Goal: Transaction & Acquisition: Download file/media

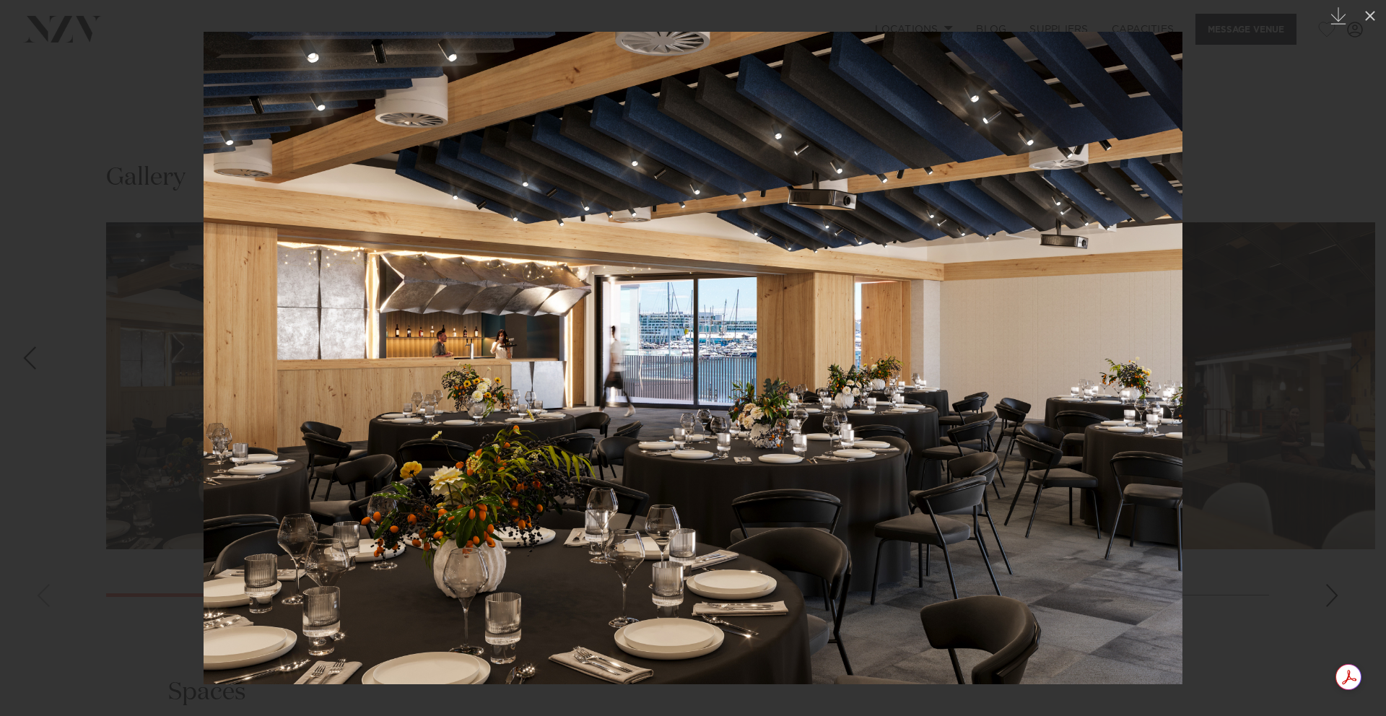
click at [1333, 599] on div at bounding box center [693, 358] width 1386 height 716
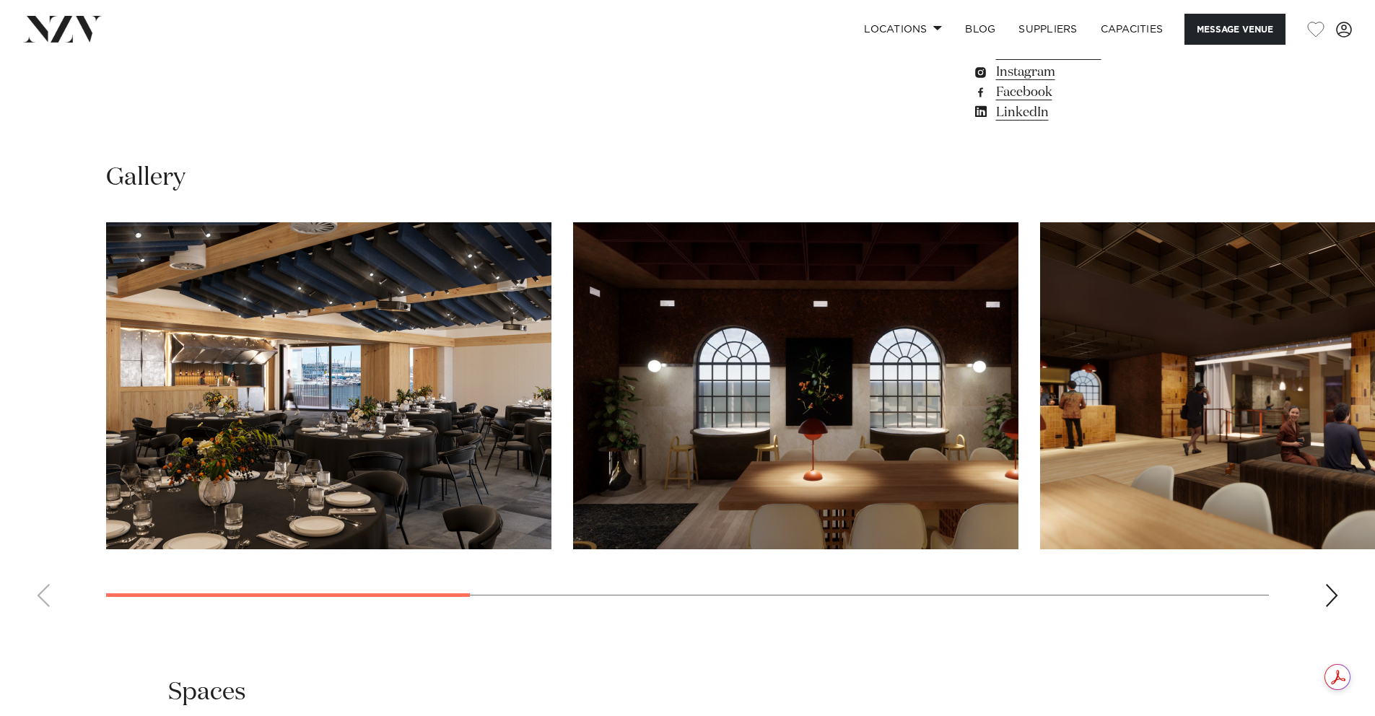
click at [1333, 599] on div "Next slide" at bounding box center [1331, 595] width 14 height 23
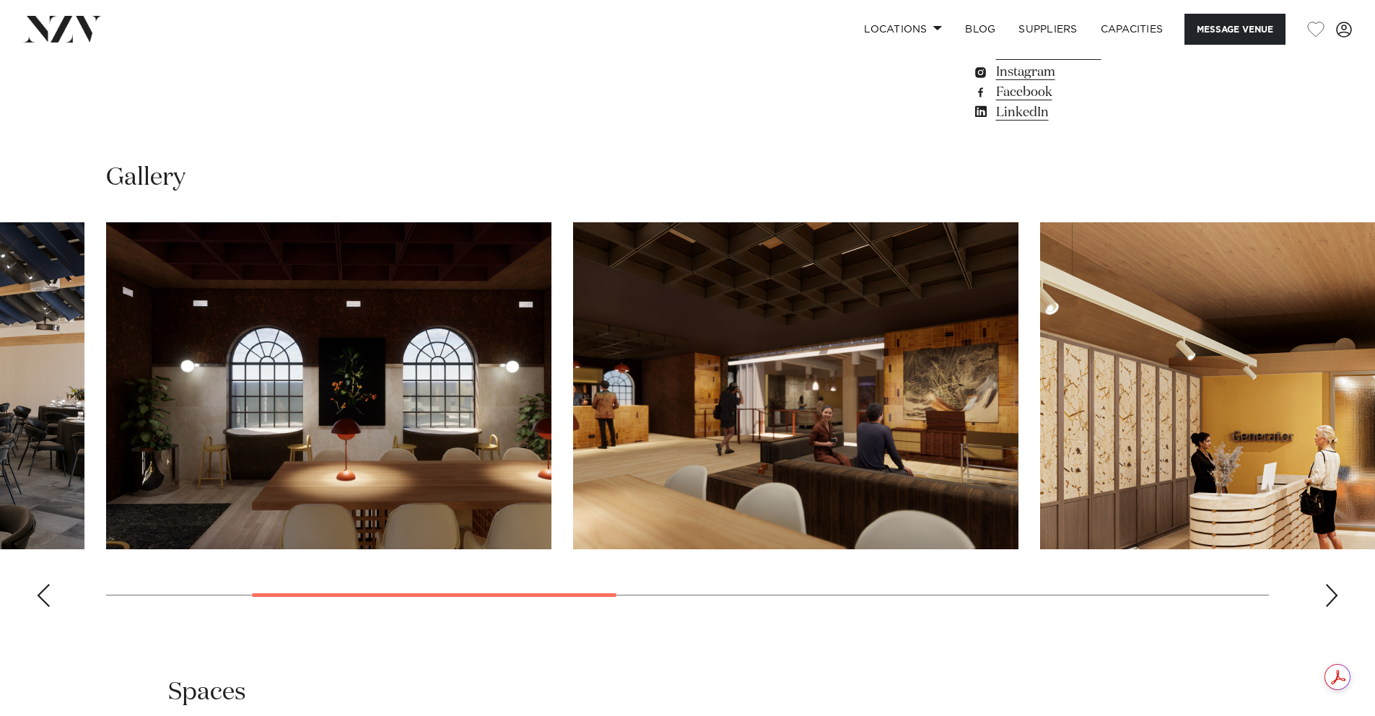
click at [1332, 599] on div "Next slide" at bounding box center [1331, 595] width 14 height 23
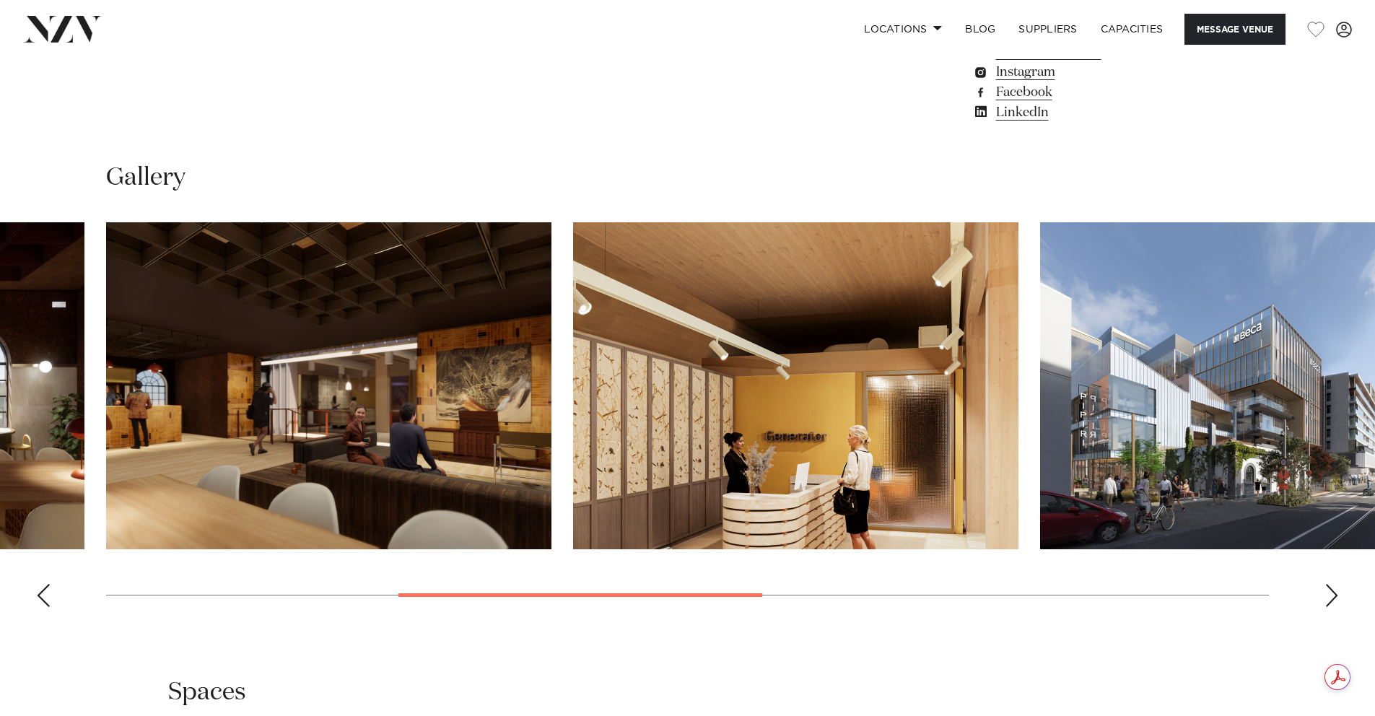
click at [1331, 599] on div "Next slide" at bounding box center [1331, 595] width 14 height 23
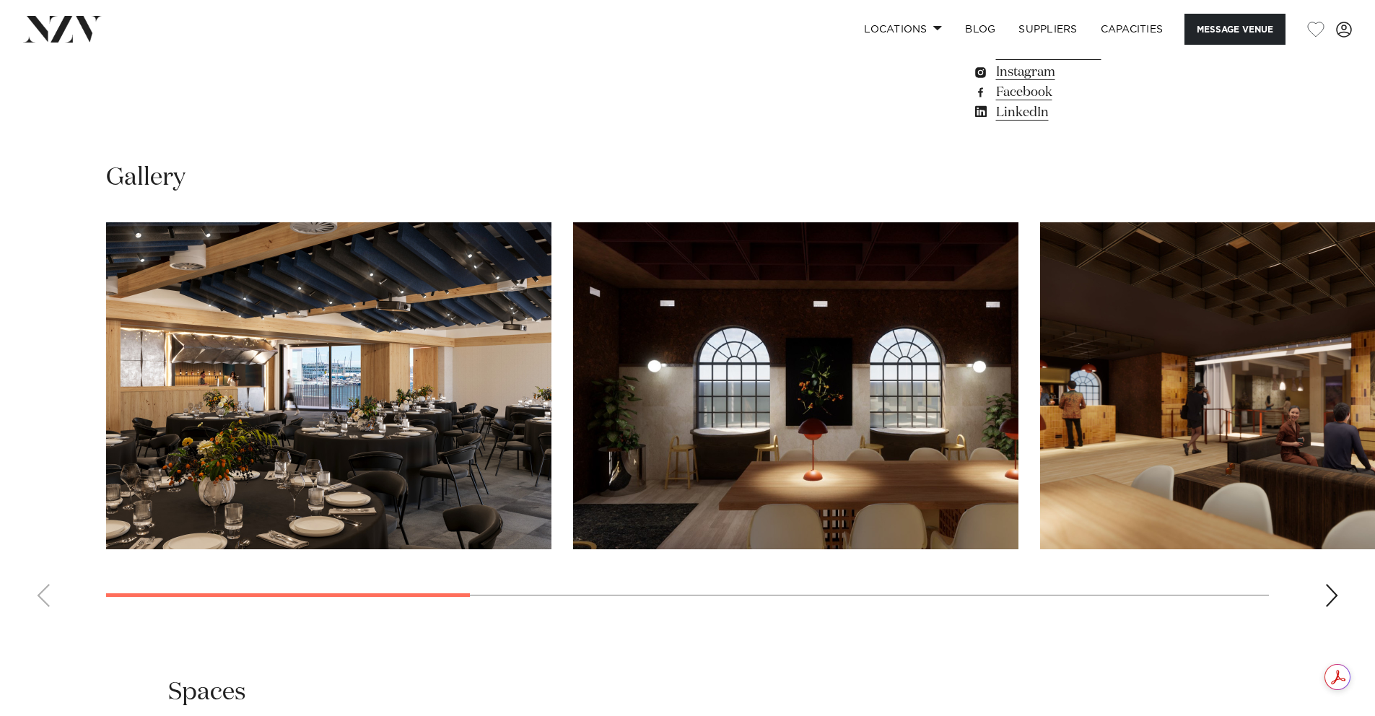
click at [238, 401] on img "1 / 8" at bounding box center [328, 385] width 445 height 327
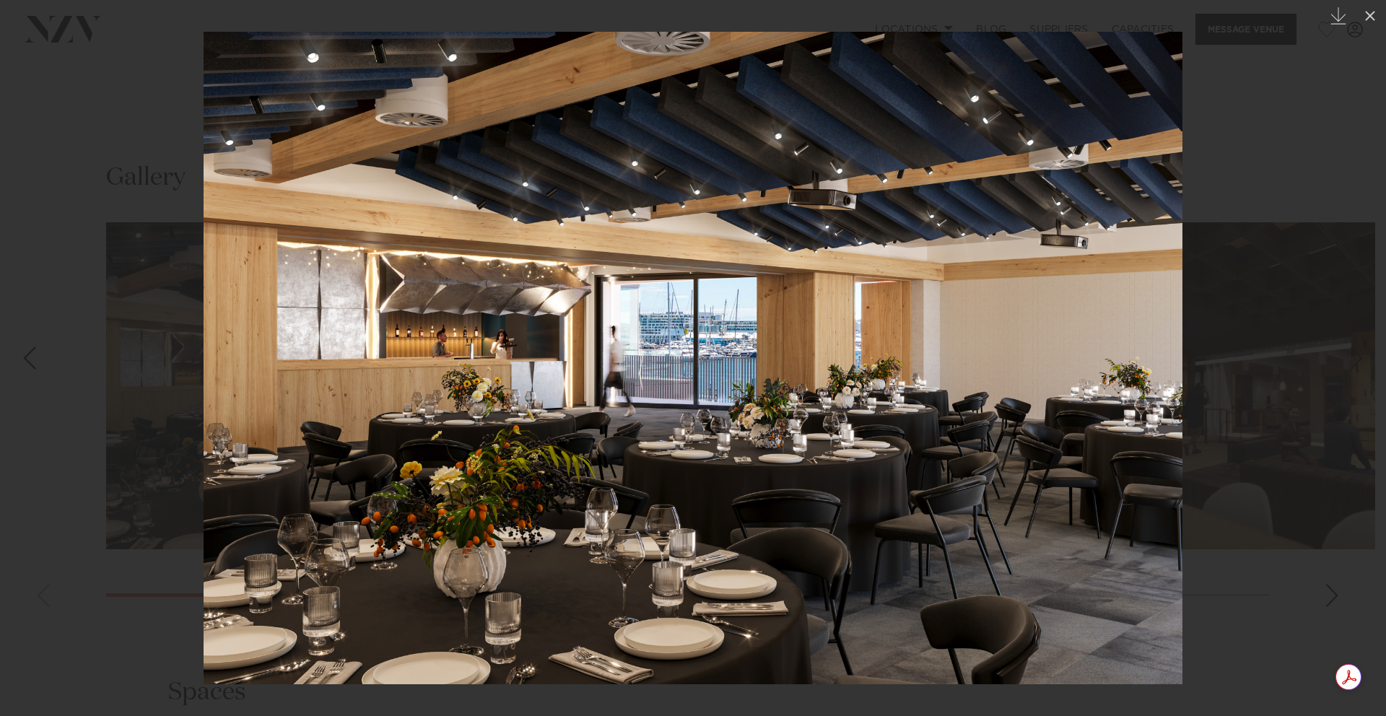
click at [238, 401] on img at bounding box center [693, 358] width 979 height 652
click at [1335, 16] on icon "Created with Sketch." at bounding box center [1337, 15] width 17 height 17
click at [1370, 19] on icon at bounding box center [1369, 15] width 17 height 17
